Goal: Information Seeking & Learning: Learn about a topic

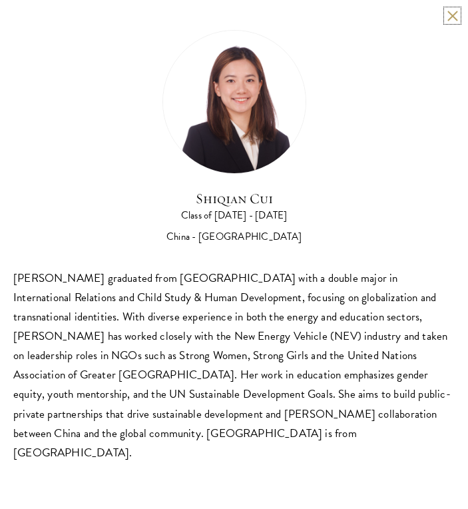
scroll to position [1932, 0]
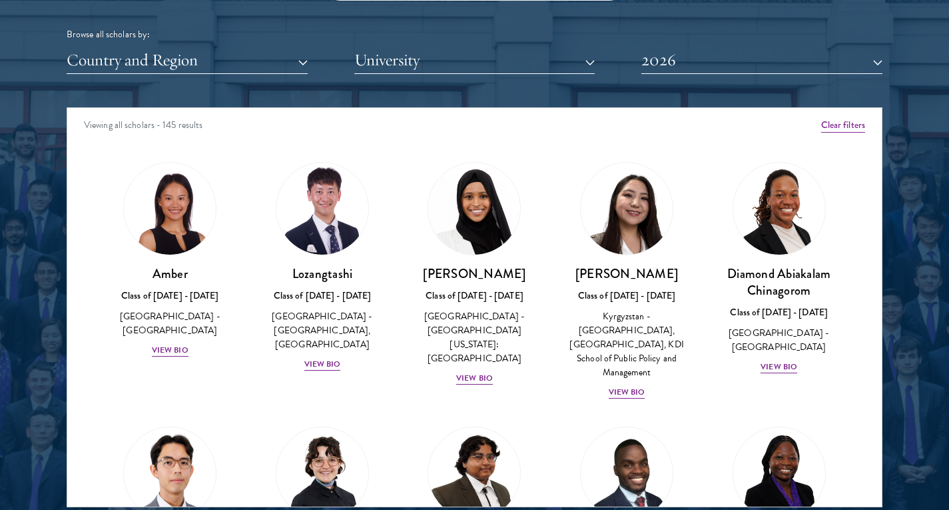
scroll to position [1666, 0]
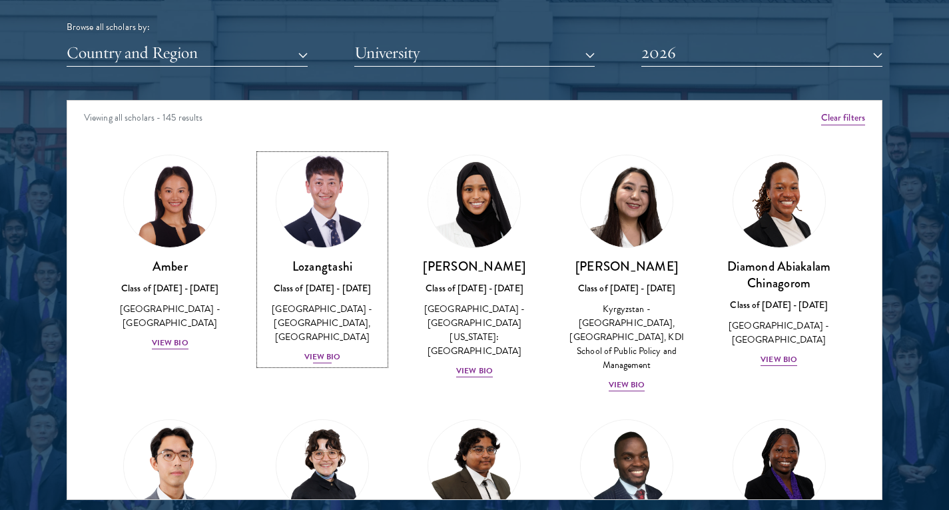
click at [337, 294] on div "Class of [DATE] - [DATE]" at bounding box center [323, 288] width 126 height 14
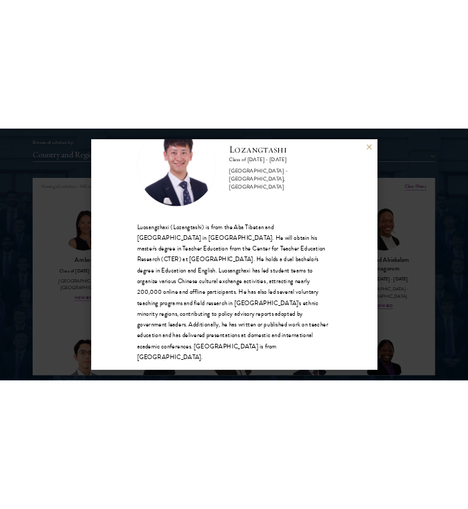
scroll to position [67, 0]
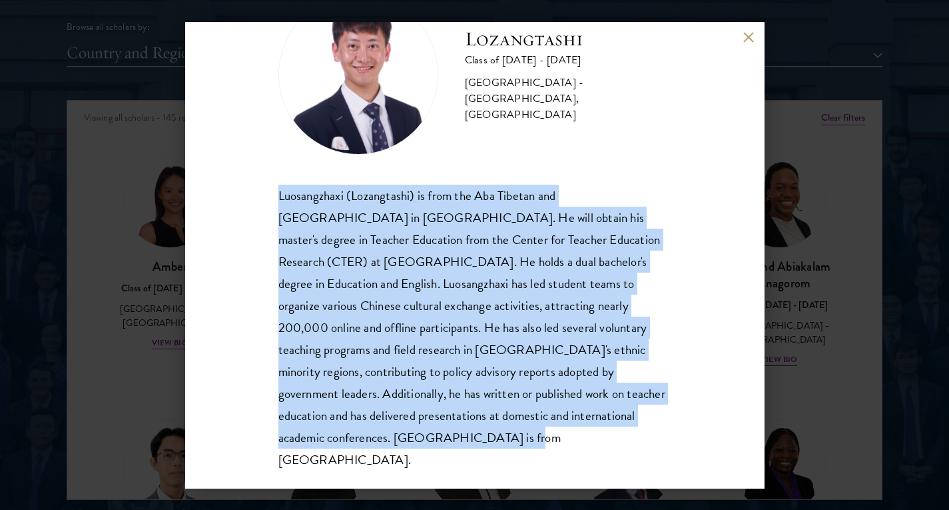
drag, startPoint x: 274, startPoint y: 191, endPoint x: 368, endPoint y: 438, distance: 264.2
click at [368, 438] on div "Lozangtashi Class of 2025 - 2026 China - South-Central Minzu University, Beijin…" at bounding box center [475, 255] width 580 height 466
click at [702, 370] on div "Lozangtashi Class of 2025 - 2026 China - South-Central Minzu University, Beijin…" at bounding box center [475, 255] width 580 height 466
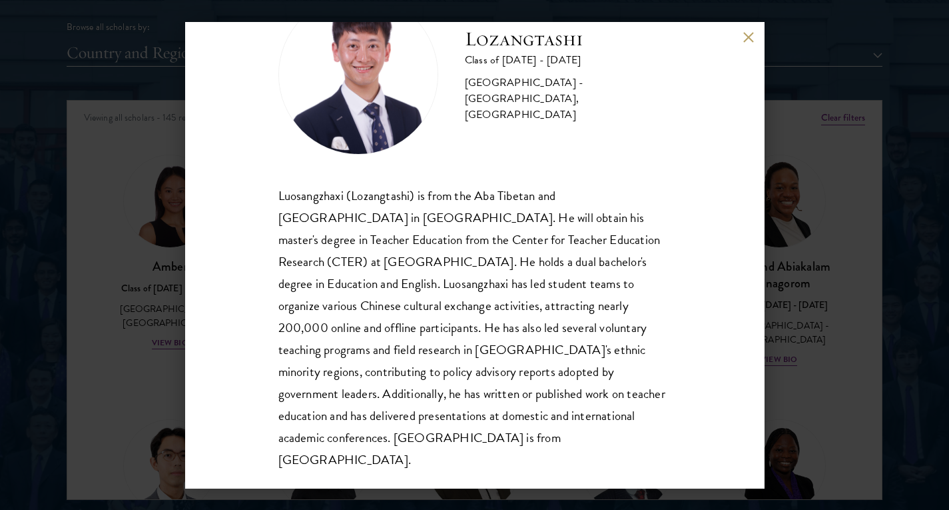
click at [828, 372] on div "Lozangtashi Class of 2025 - 2026 China - South-Central Minzu University, Beijin…" at bounding box center [474, 255] width 949 height 510
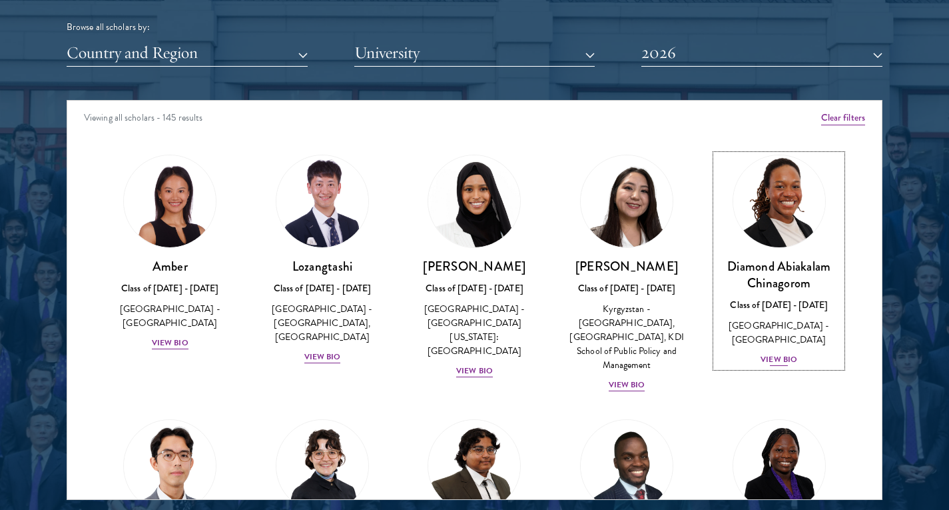
click at [793, 327] on div "[GEOGRAPHIC_DATA] - [GEOGRAPHIC_DATA]" at bounding box center [779, 332] width 126 height 28
